Goal: Task Accomplishment & Management: Use online tool/utility

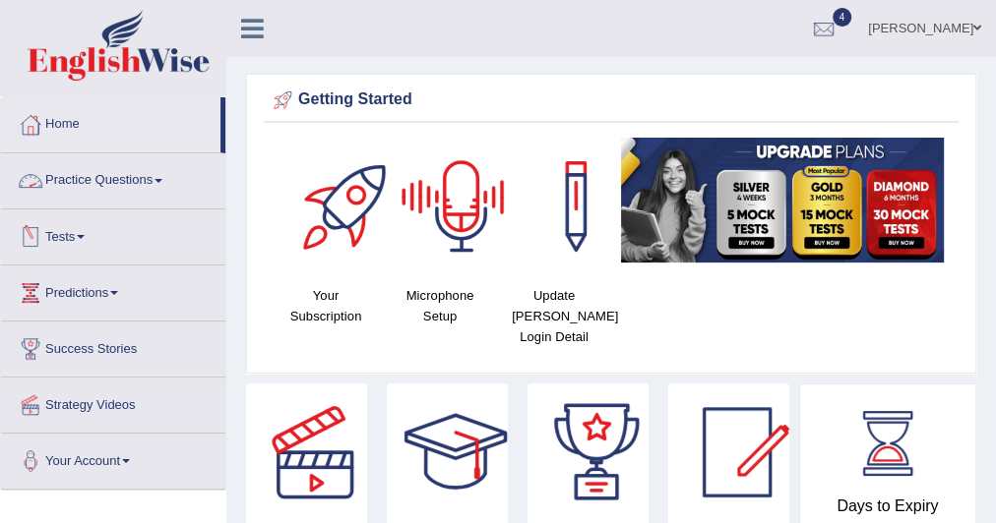
click at [160, 181] on link "Practice Questions" at bounding box center [113, 177] width 224 height 49
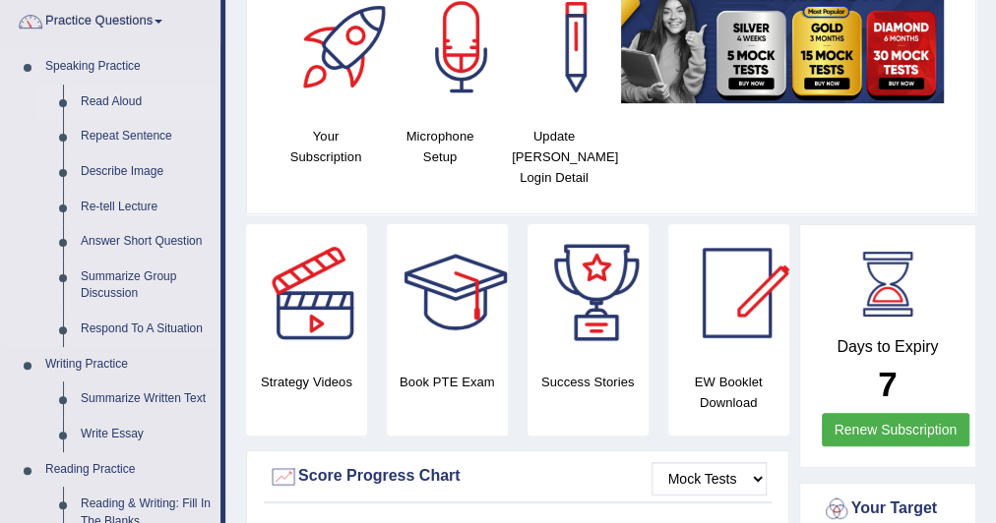
scroll to position [161, 0]
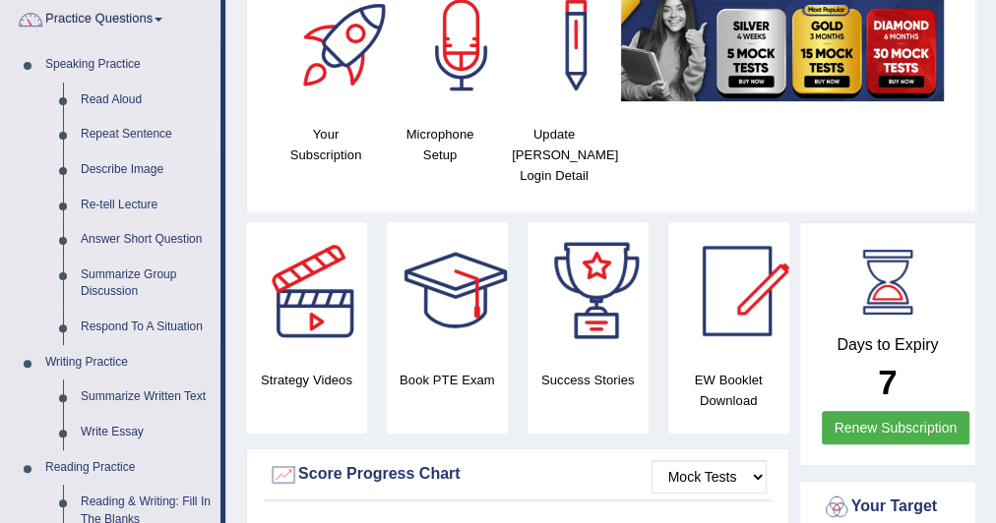
click at [127, 131] on link "Repeat Sentence" at bounding box center [146, 134] width 149 height 35
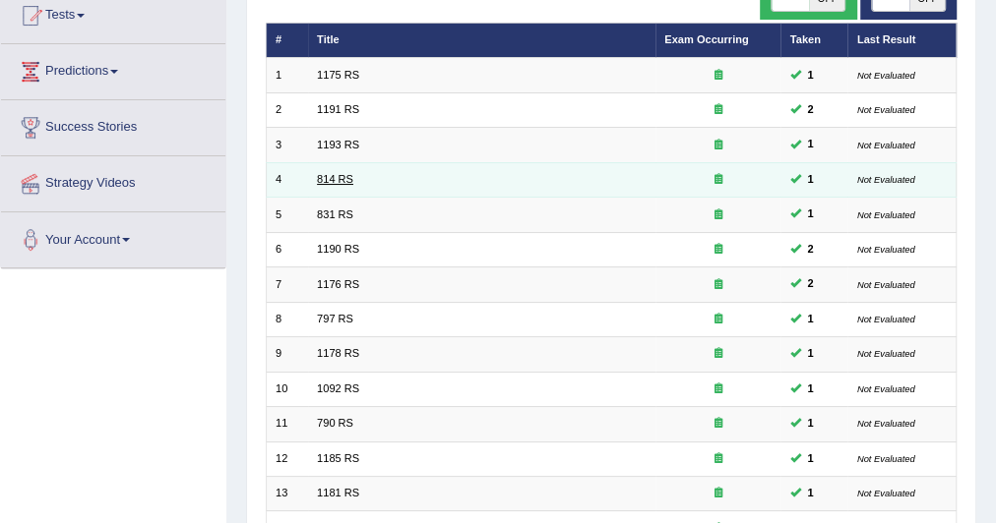
click at [325, 182] on link "814 RS" at bounding box center [335, 179] width 36 height 12
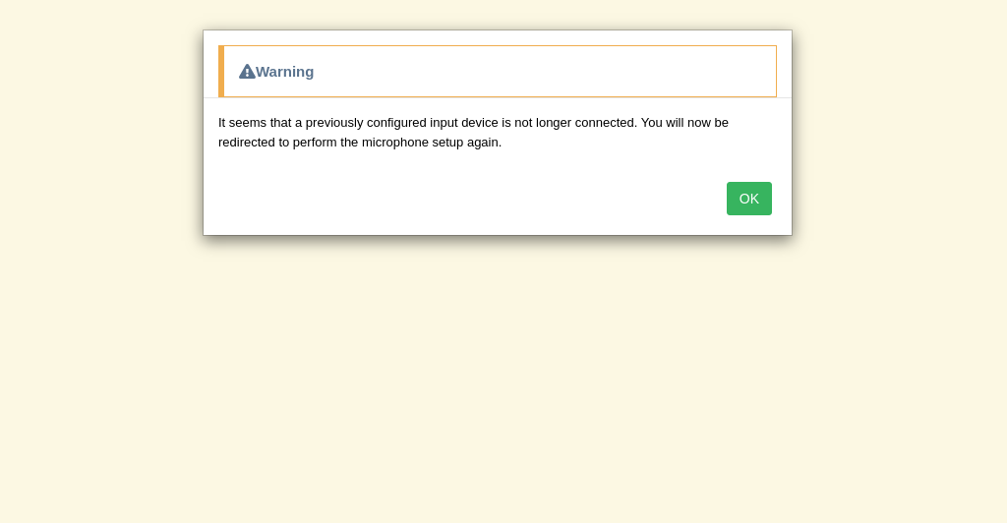
click at [756, 195] on button "OK" at bounding box center [749, 198] width 45 height 33
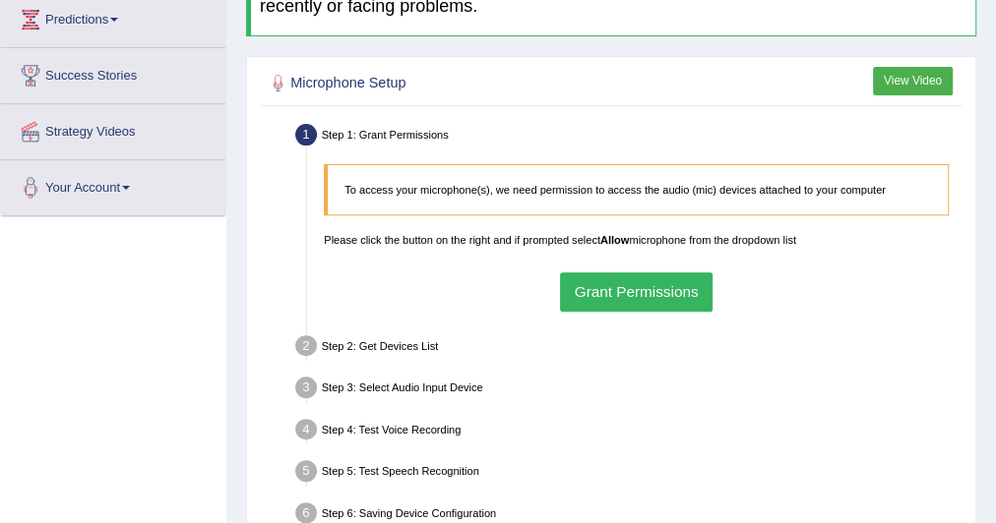
scroll to position [275, 0]
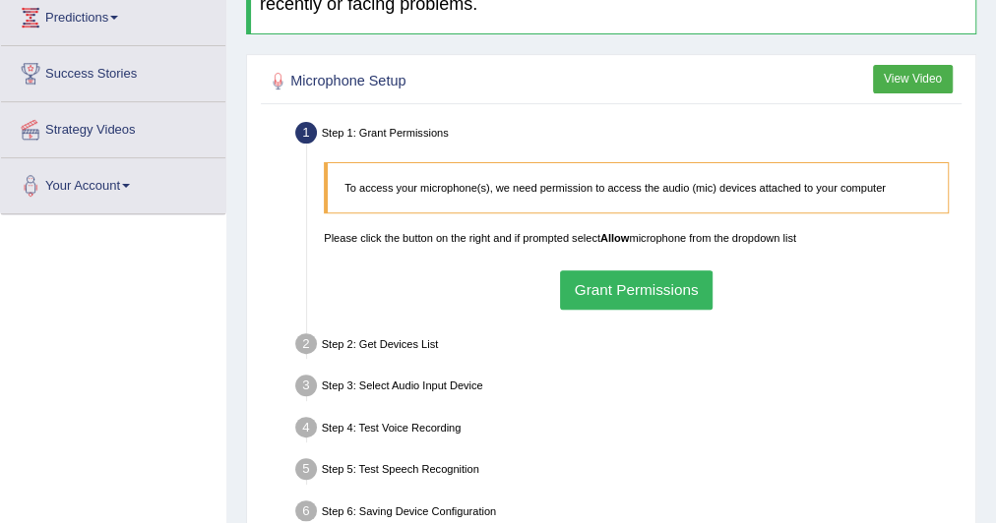
click at [602, 284] on button "Grant Permissions" at bounding box center [636, 290] width 152 height 38
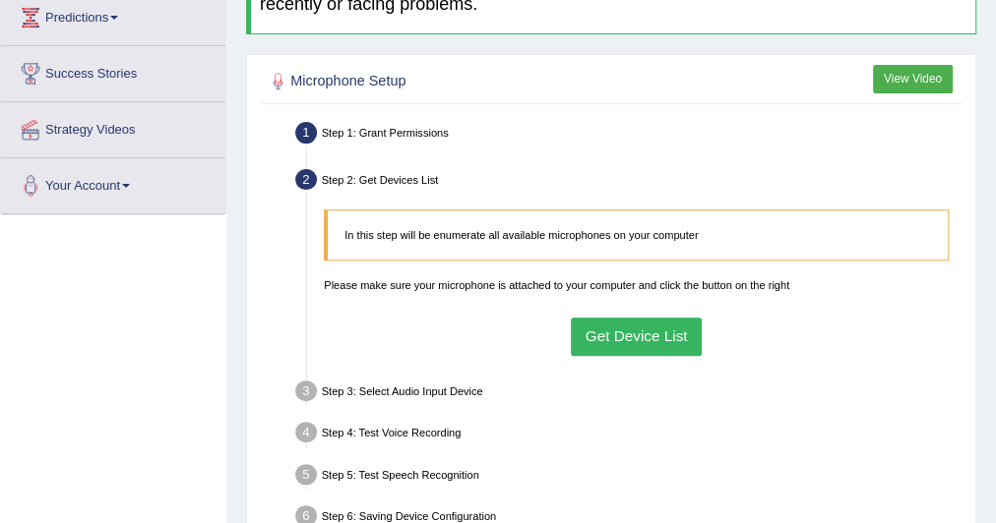
click at [625, 332] on button "Get Device List" at bounding box center [636, 337] width 131 height 38
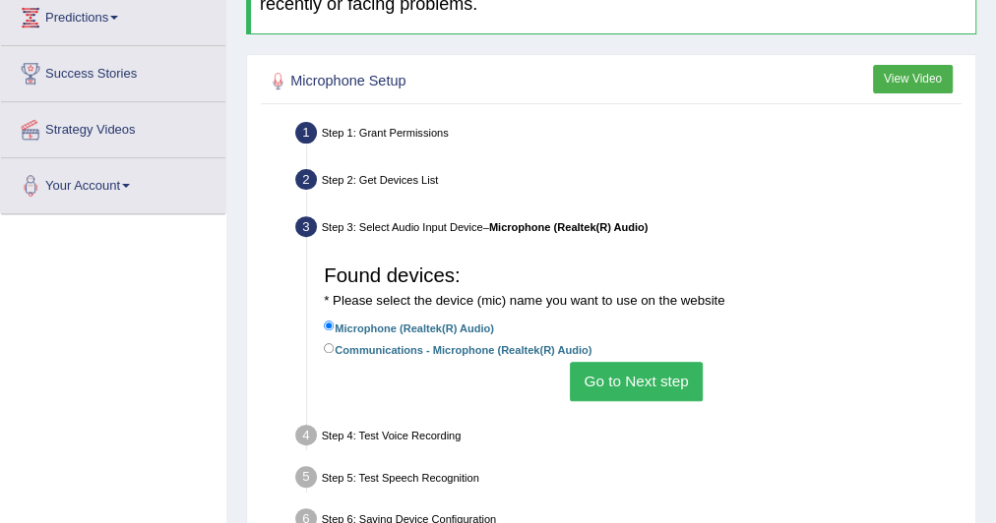
scroll to position [350, 0]
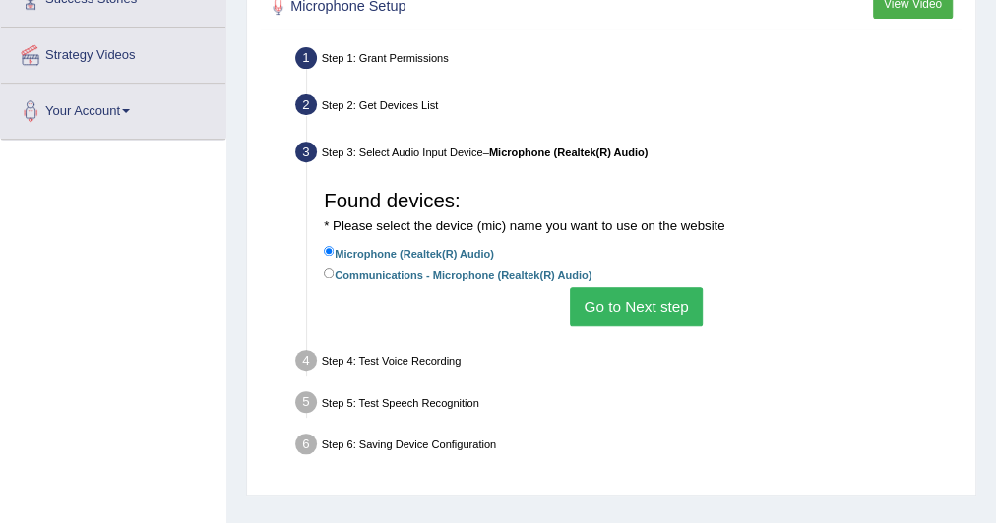
click at [600, 309] on button "Go to Next step" at bounding box center [636, 306] width 133 height 38
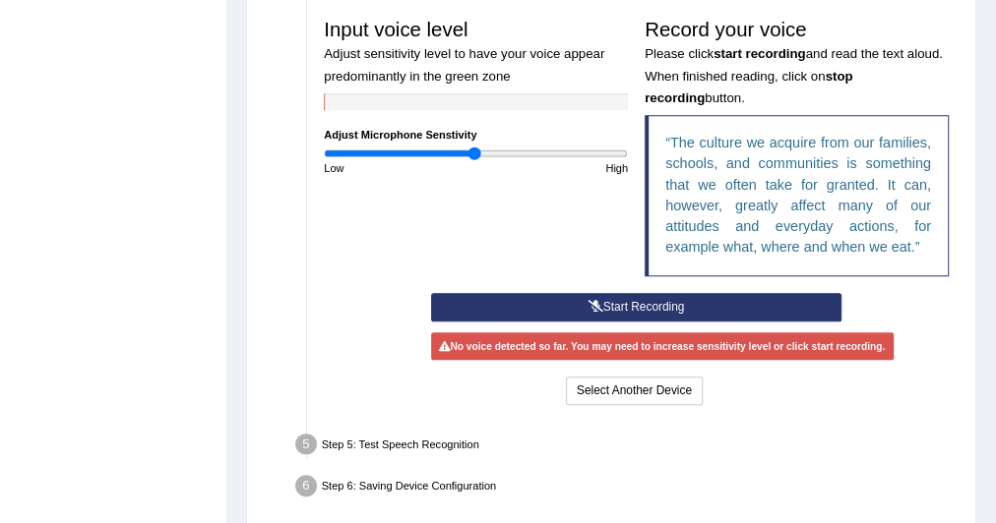
scroll to position [570, 0]
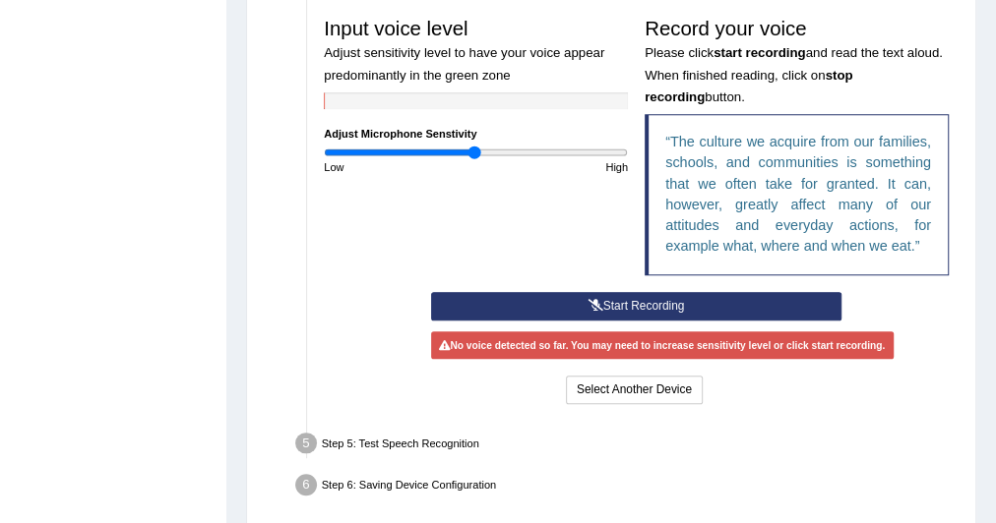
click at [562, 295] on button "Start Recording" at bounding box center [636, 306] width 410 height 29
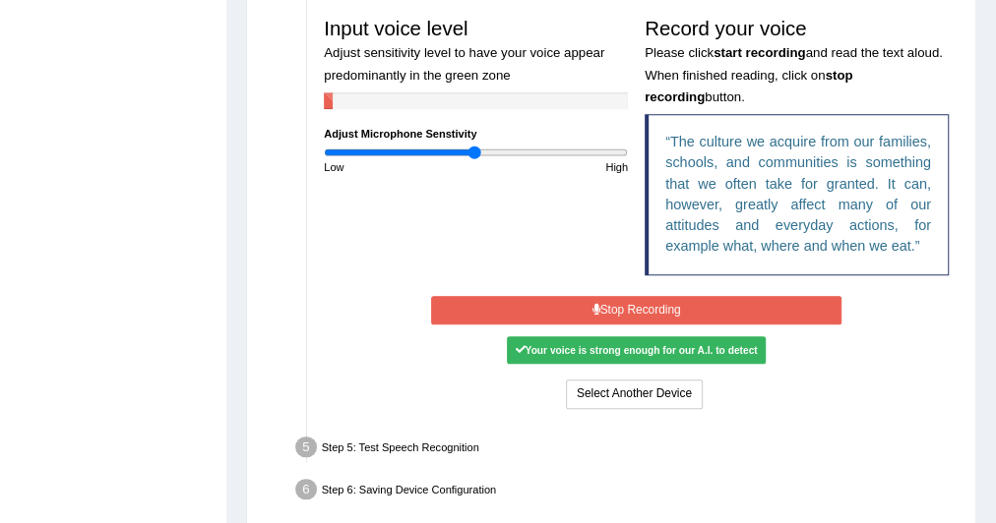
click at [562, 296] on button "Stop Recording" at bounding box center [636, 310] width 410 height 29
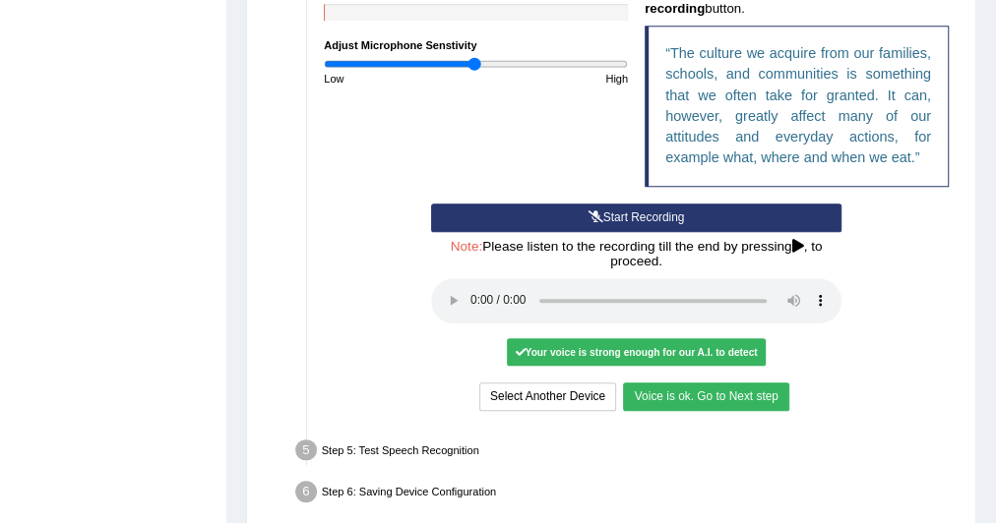
scroll to position [660, 0]
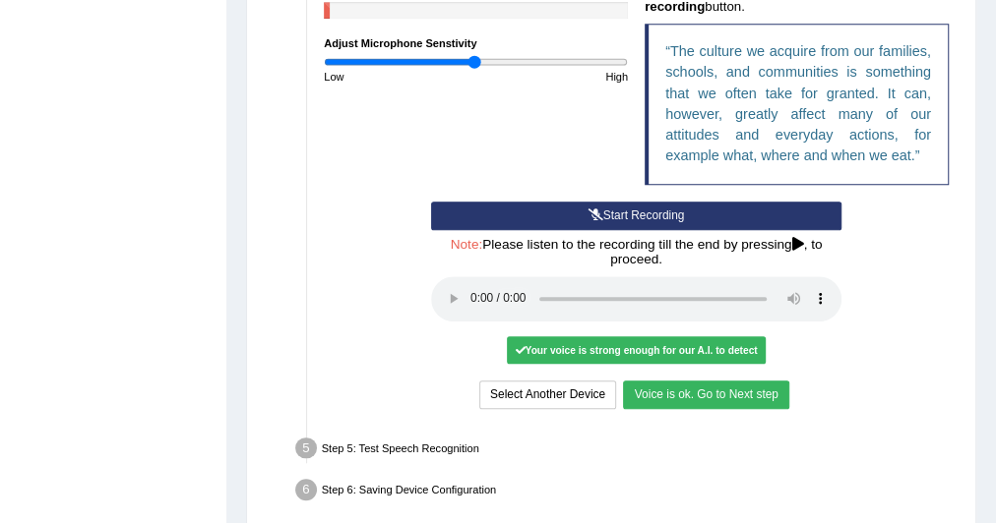
click at [696, 383] on button "Voice is ok. Go to Next step" at bounding box center [705, 395] width 165 height 29
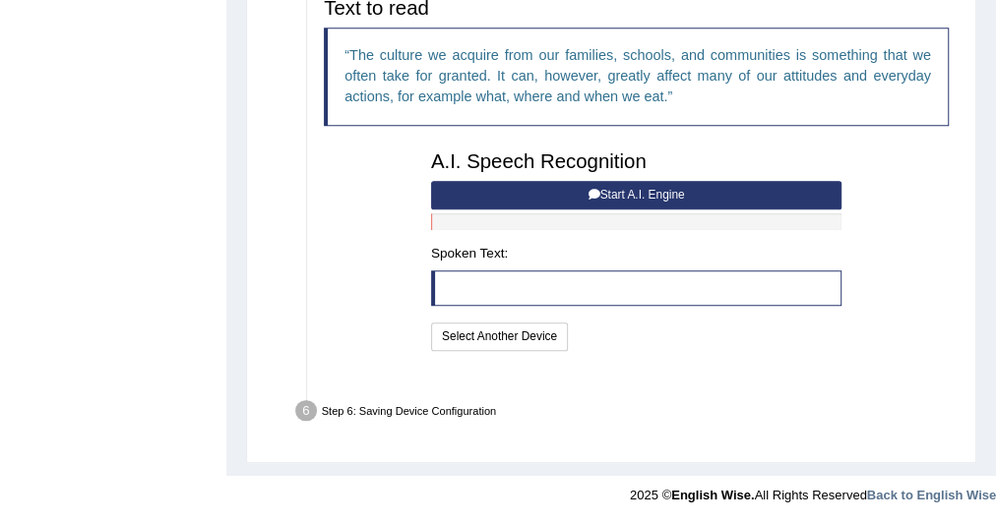
scroll to position [612, 0]
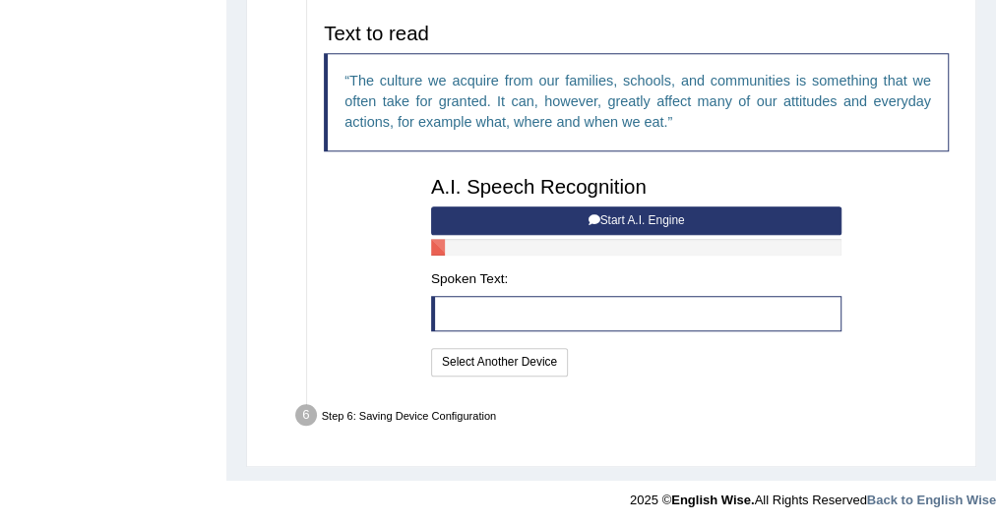
click at [680, 217] on button "Start A.I. Engine" at bounding box center [636, 221] width 410 height 29
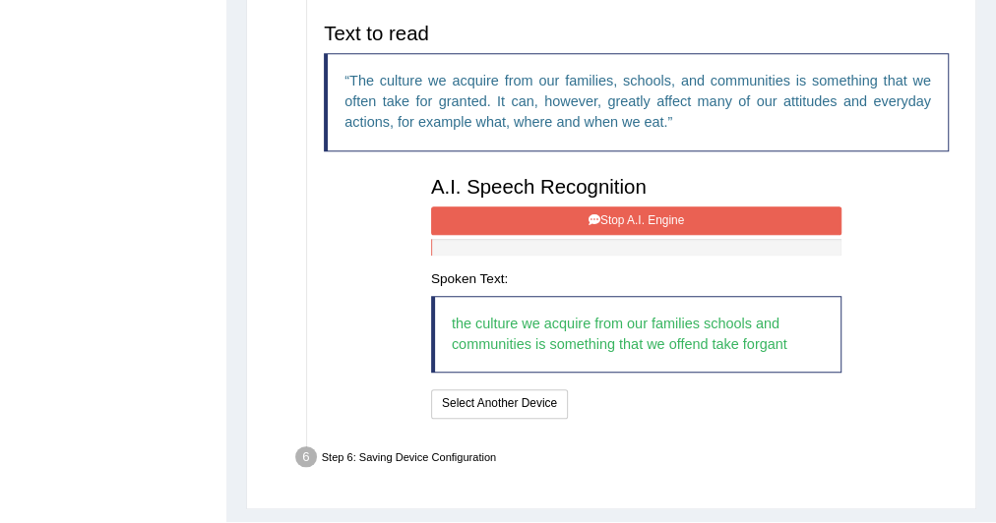
click at [674, 211] on button "Stop A.I. Engine" at bounding box center [636, 221] width 410 height 29
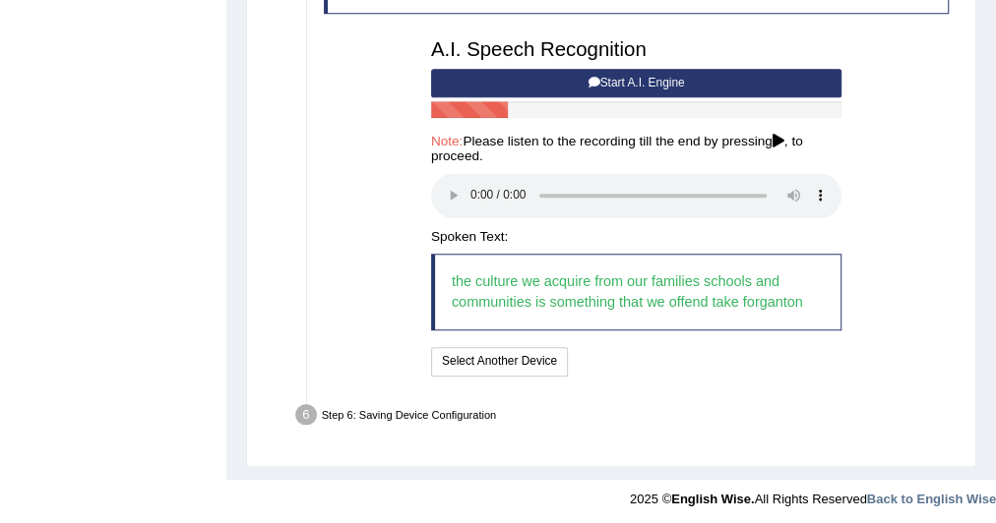
scroll to position [750, 0]
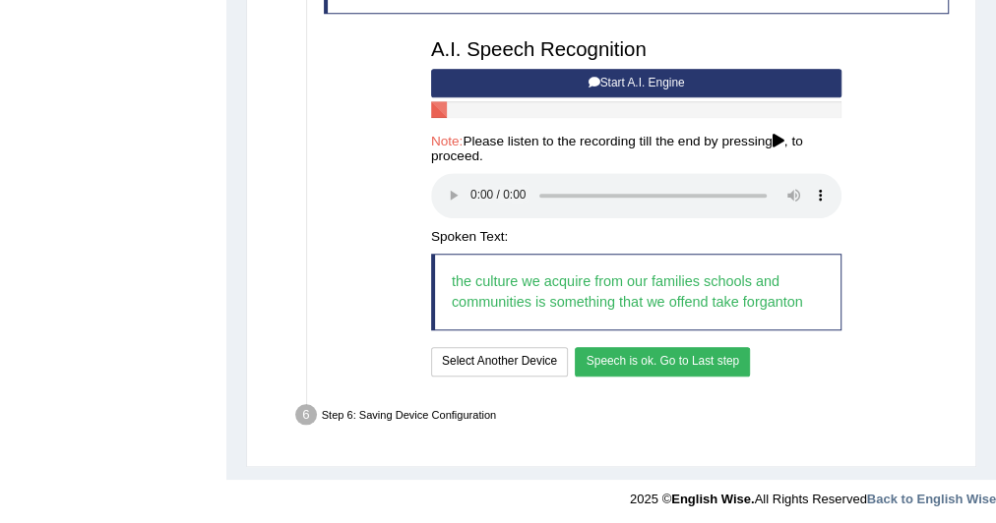
click at [720, 349] on button "Speech is ok. Go to Last step" at bounding box center [661, 361] width 175 height 29
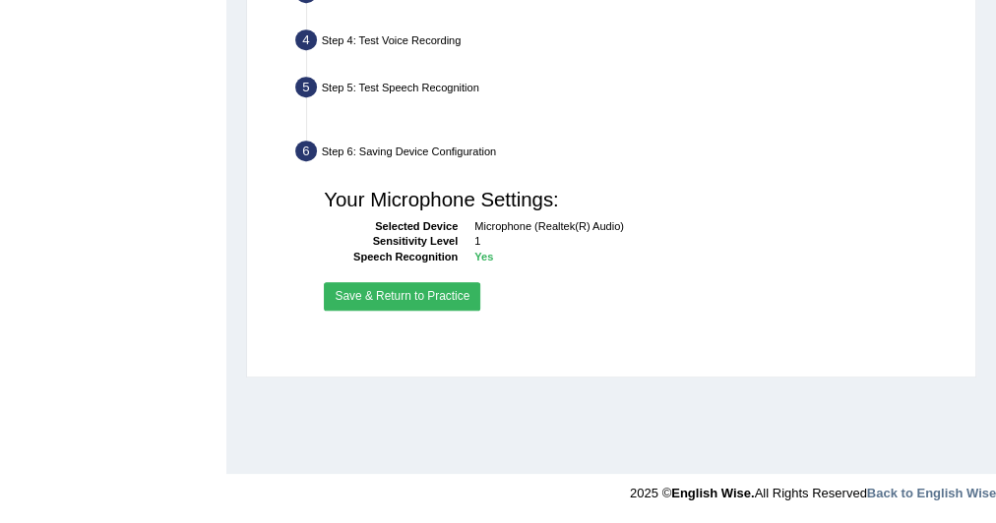
scroll to position [509, 0]
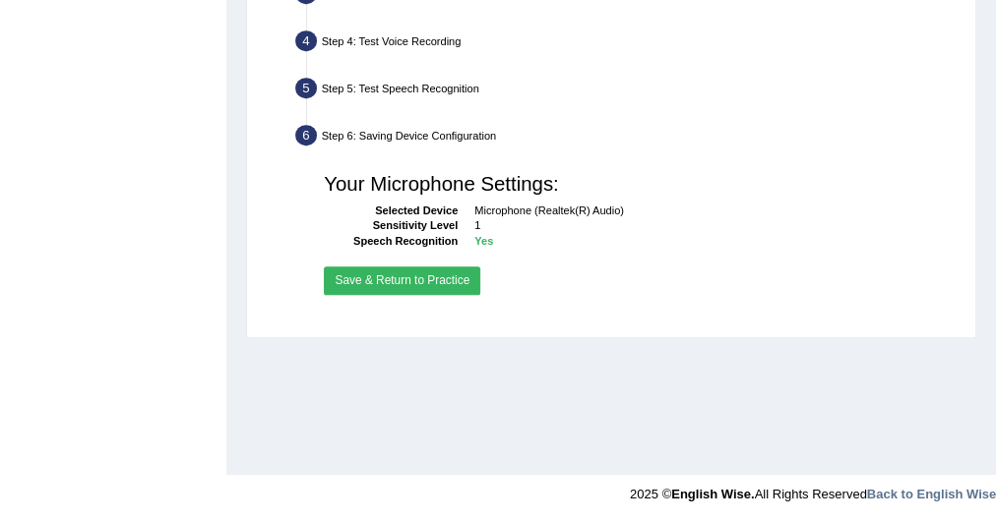
click at [458, 275] on button "Save & Return to Practice" at bounding box center [402, 281] width 156 height 29
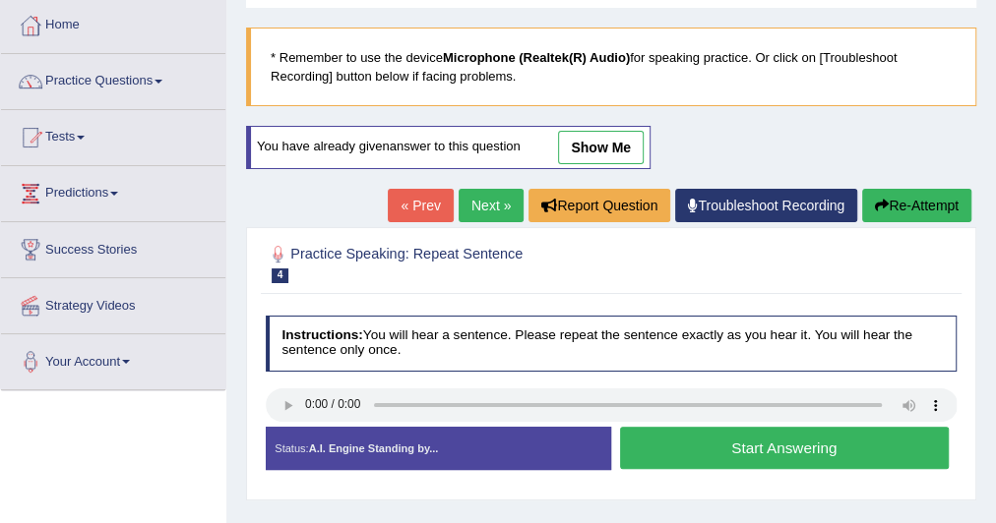
scroll to position [104, 0]
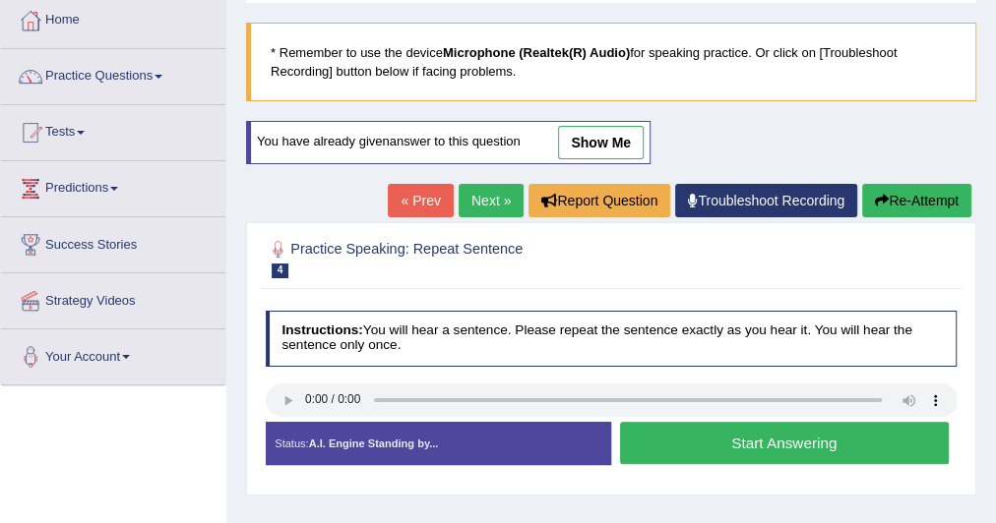
click at [594, 139] on link "show me" at bounding box center [601, 142] width 86 height 33
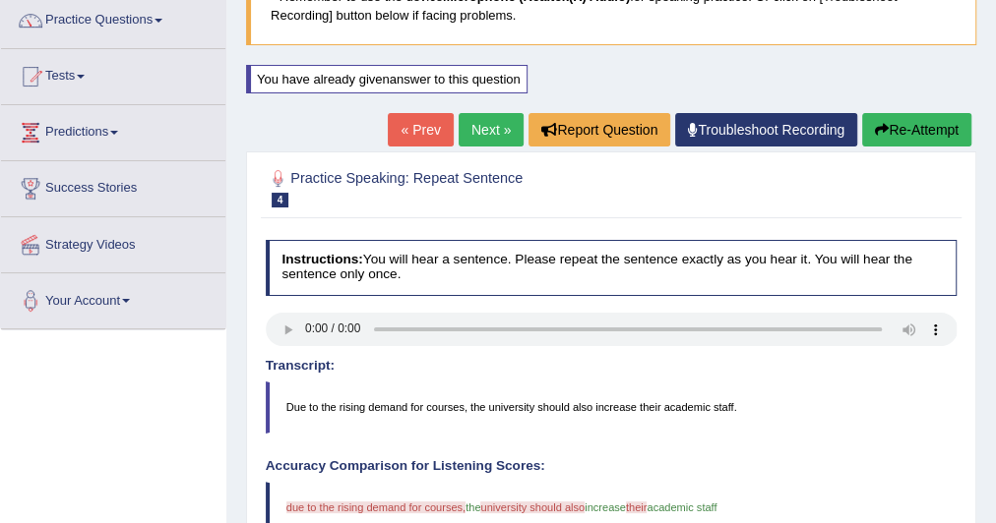
scroll to position [0, 0]
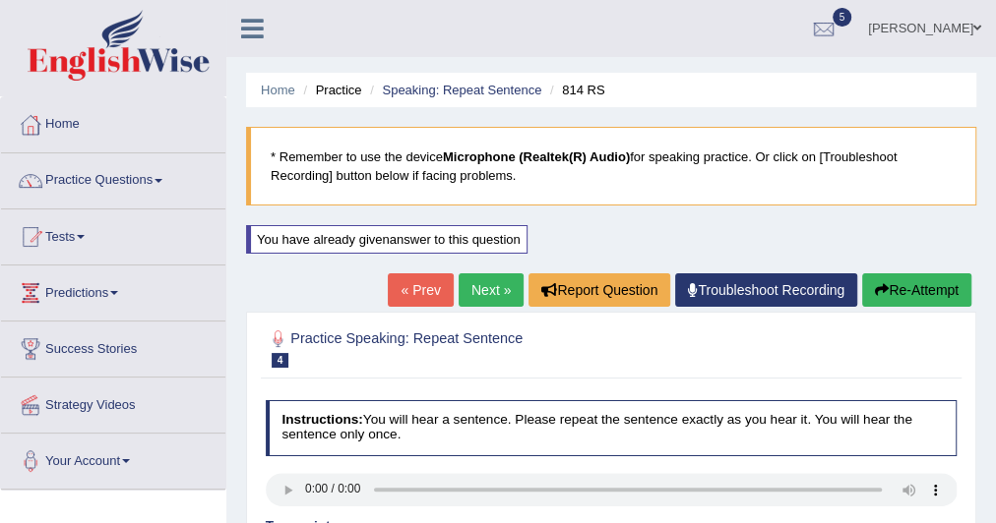
click at [493, 291] on link "Next »" at bounding box center [490, 289] width 65 height 33
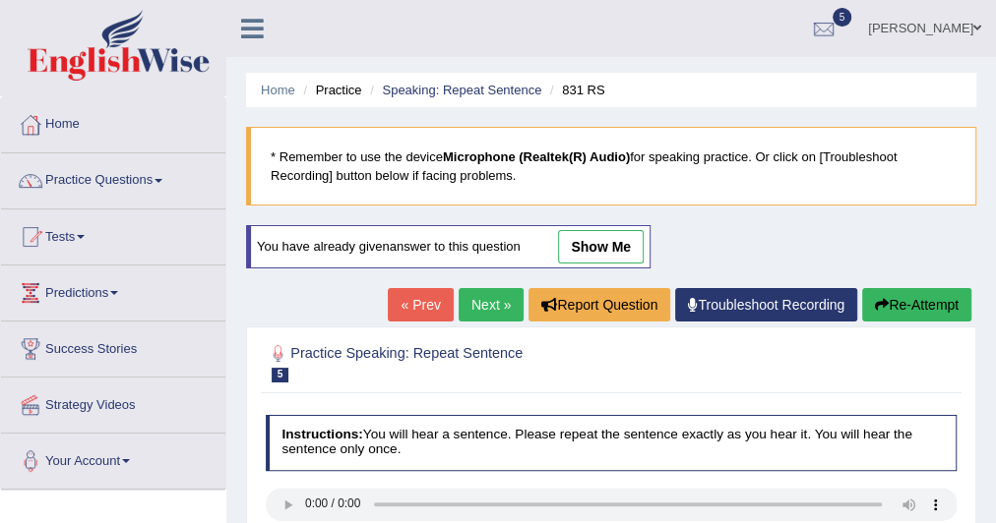
click at [569, 237] on link "show me" at bounding box center [601, 246] width 86 height 33
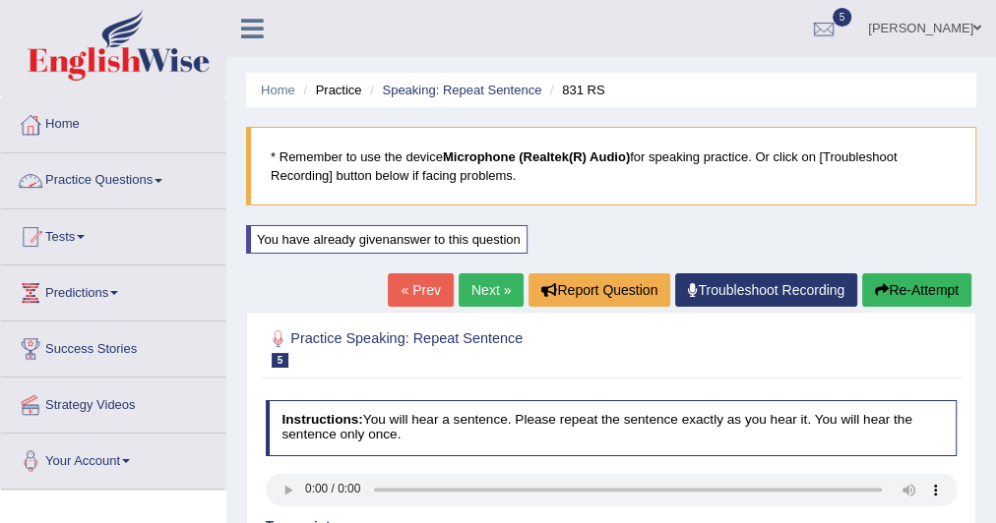
click at [174, 170] on link "Practice Questions" at bounding box center [113, 177] width 224 height 49
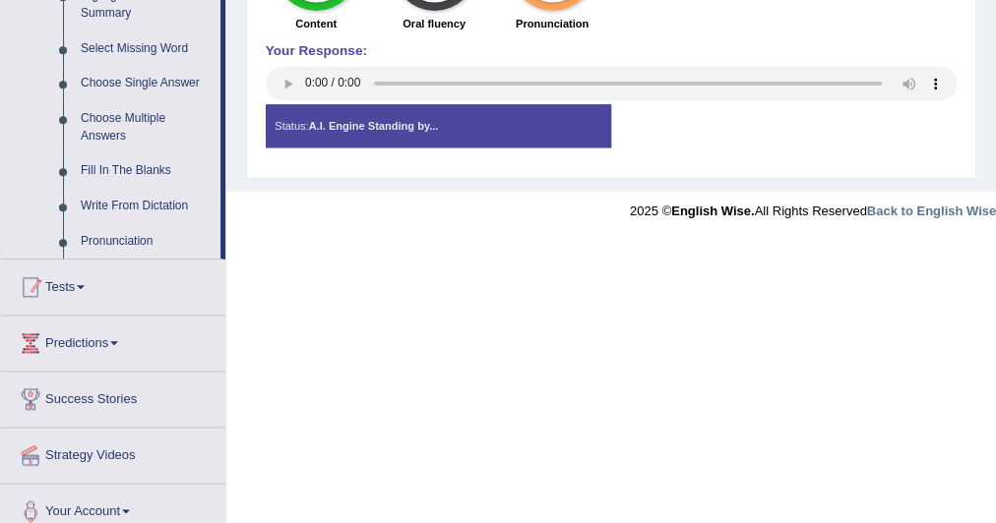
scroll to position [1011, 0]
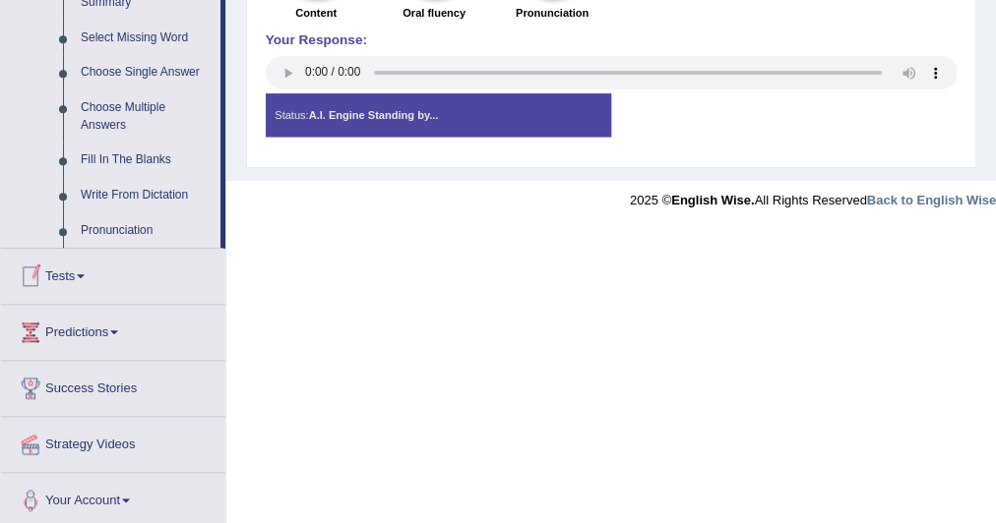
click at [88, 276] on link "Tests" at bounding box center [113, 273] width 224 height 49
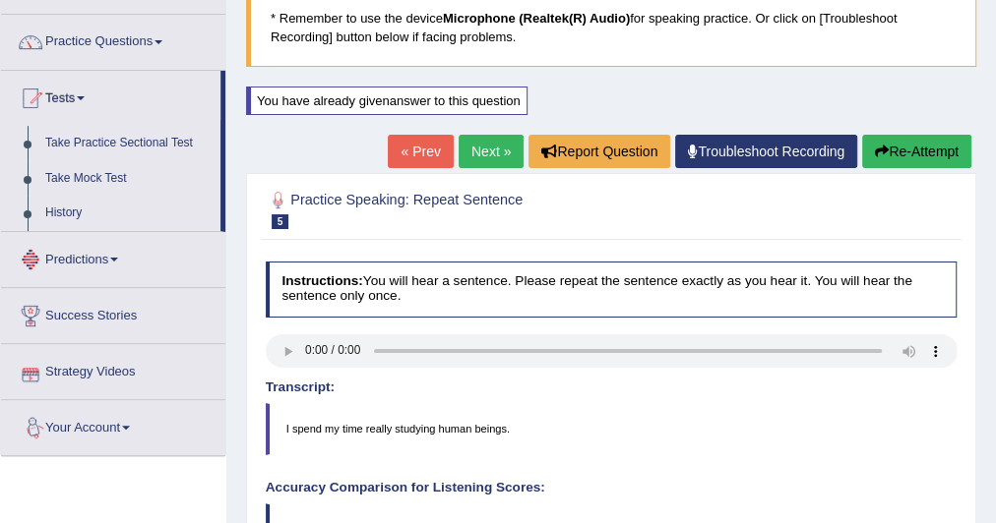
scroll to position [131, 0]
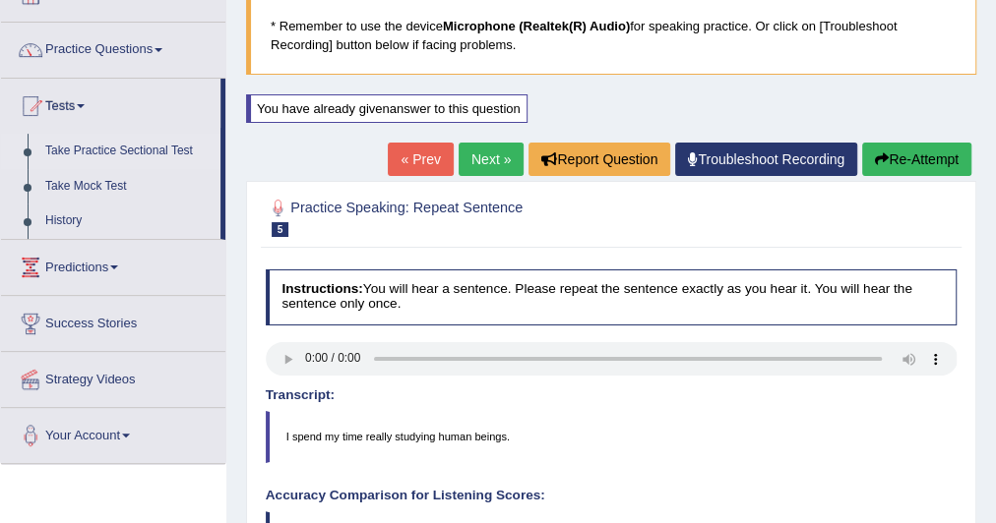
click at [115, 146] on link "Take Practice Sectional Test" at bounding box center [128, 151] width 184 height 35
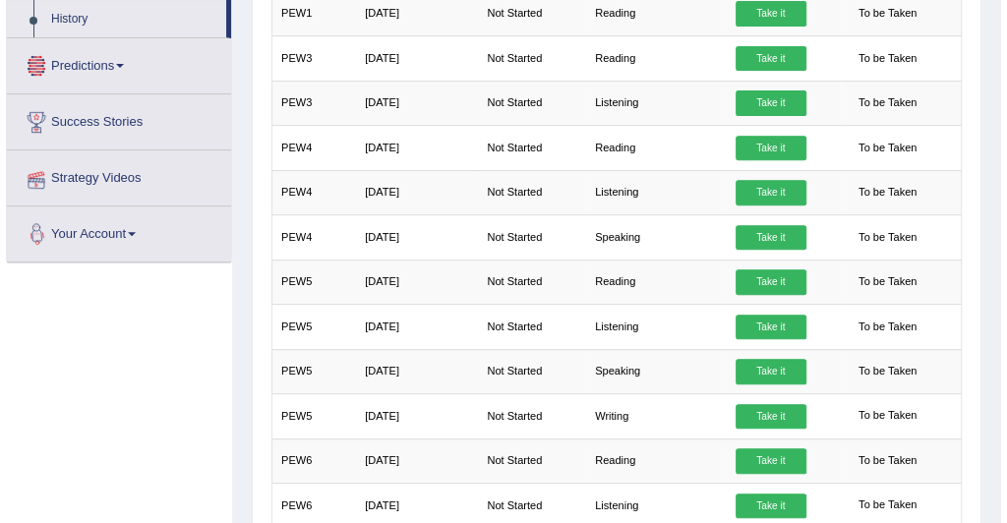
scroll to position [334, 0]
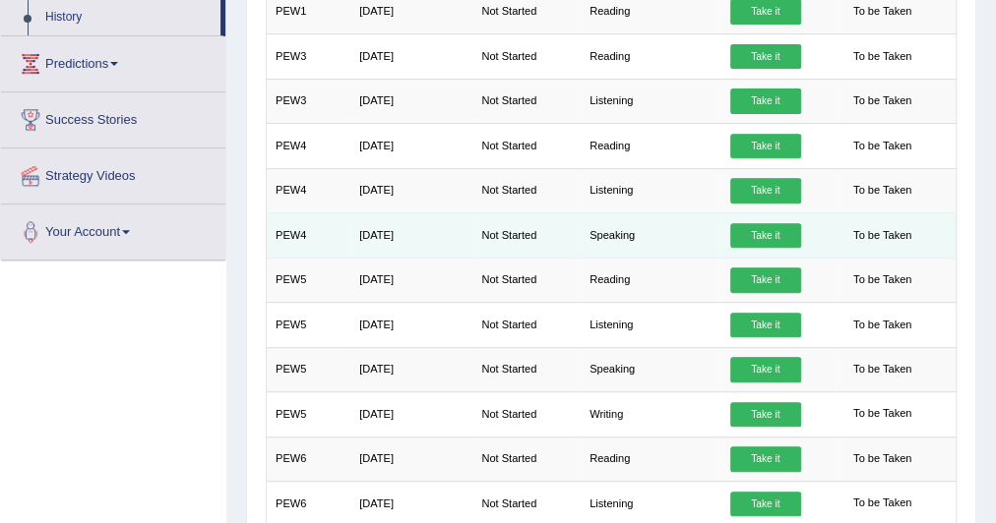
click at [759, 228] on link "Take it" at bounding box center [765, 236] width 71 height 26
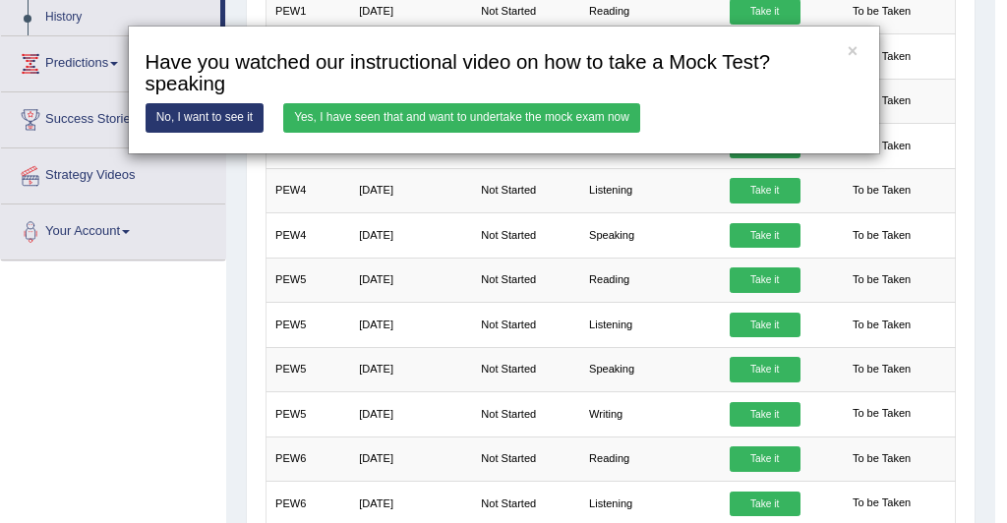
click at [610, 121] on link "Yes, I have seen that and want to undertake the mock exam now" at bounding box center [461, 117] width 357 height 29
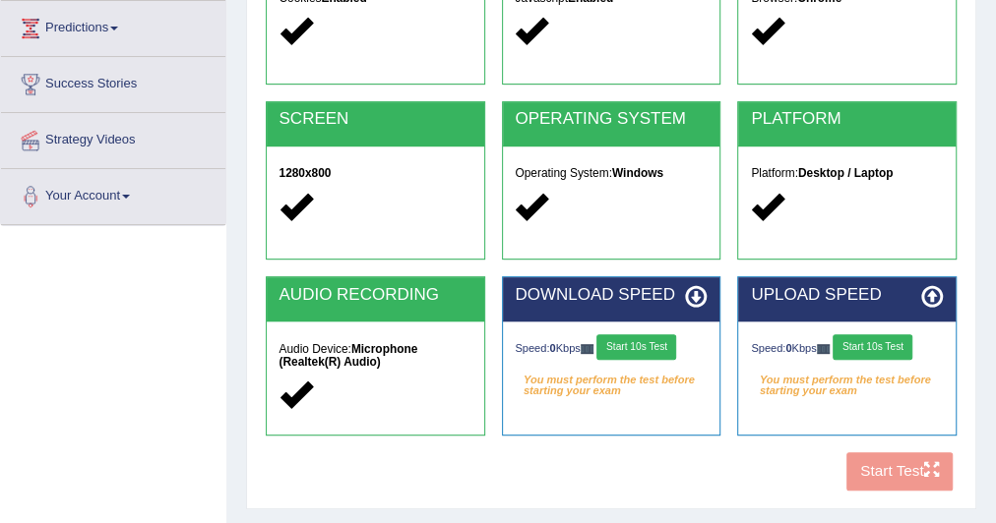
scroll to position [278, 0]
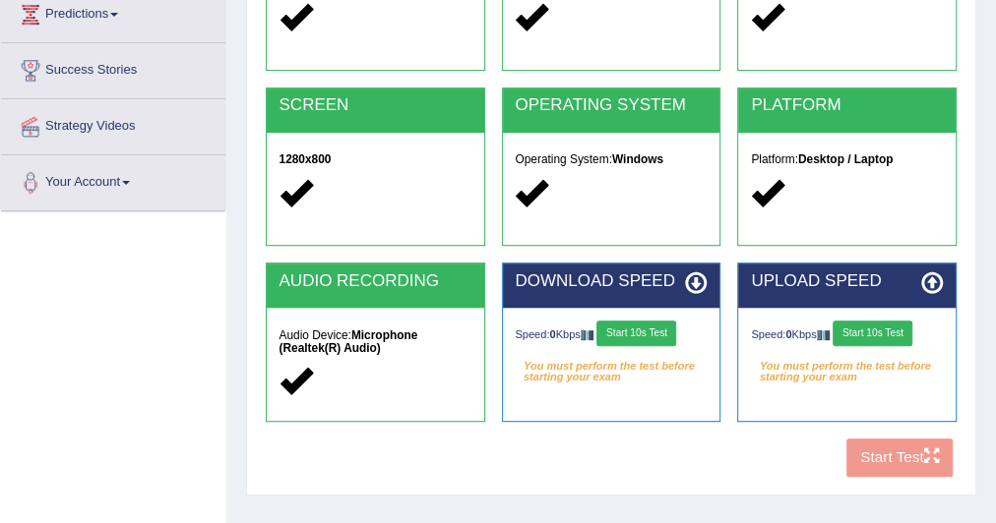
click at [662, 334] on button "Start 10s Test" at bounding box center [636, 334] width 80 height 26
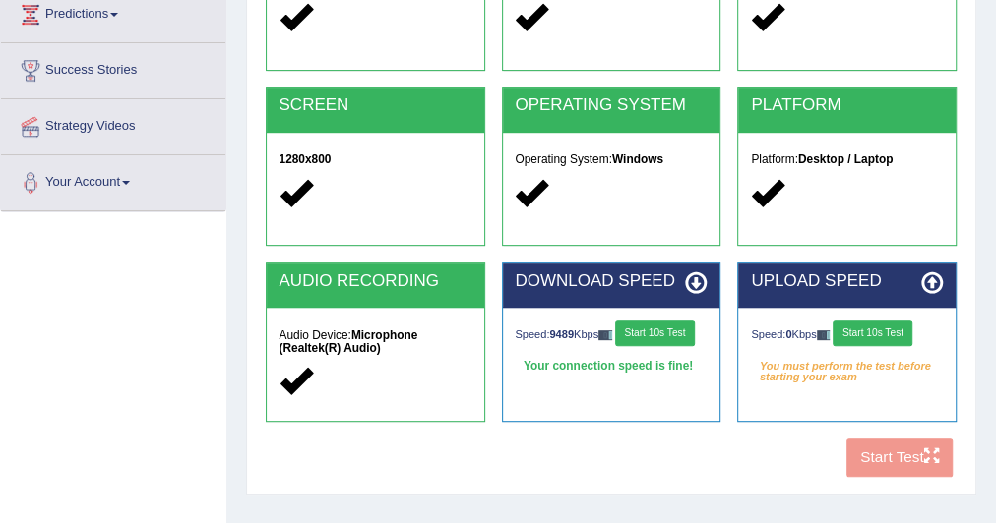
click at [863, 327] on button "Start 10s Test" at bounding box center [872, 334] width 80 height 26
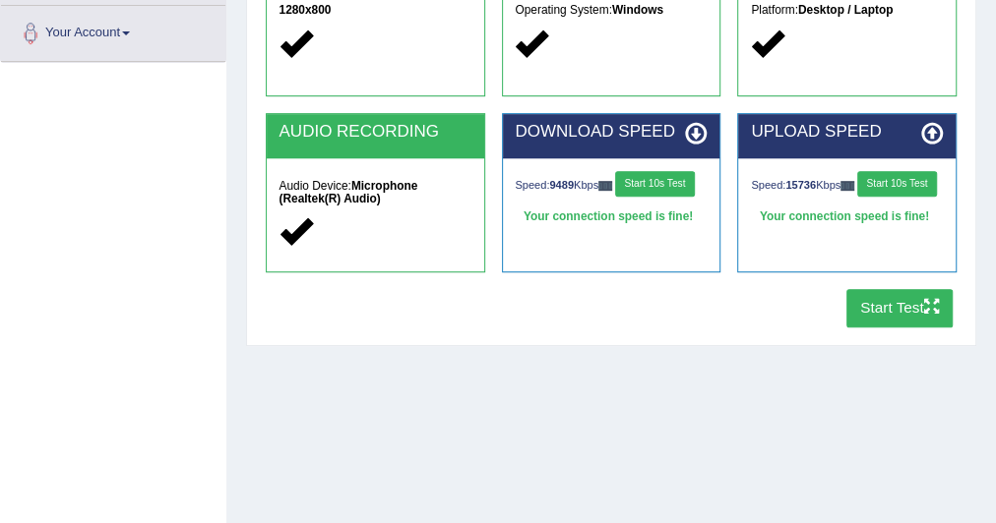
scroll to position [439, 0]
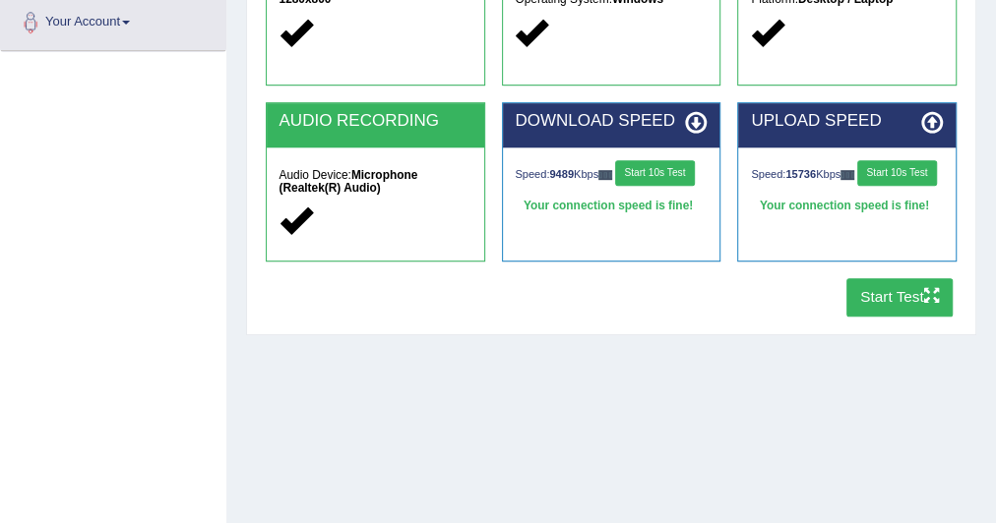
click at [895, 291] on button "Start Test" at bounding box center [899, 297] width 107 height 38
